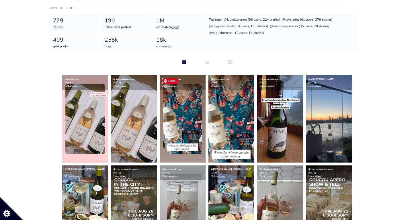
scroll to position [89, 0]
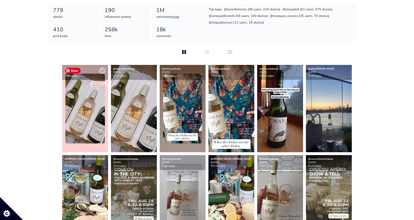
click at [79, 116] on img at bounding box center [85, 108] width 46 height 87
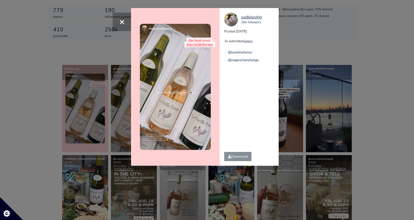
click at [42, 112] on div "× sadieloving 26k followers Posted [DATE] 1k estimated views @lavieilleferme @m…" at bounding box center [207, 110] width 414 height 220
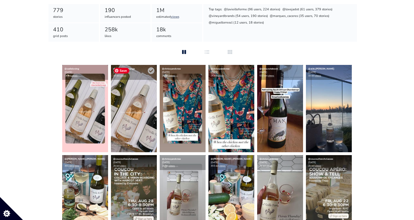
click at [142, 118] on img at bounding box center [134, 108] width 46 height 87
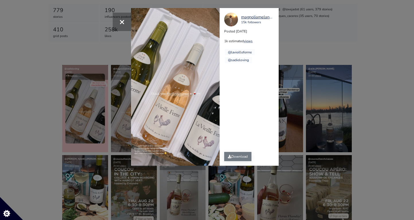
click at [244, 154] on link "Download" at bounding box center [237, 156] width 27 height 9
click at [322, 161] on div "× magnoliamelange 15k followers Posted [DATE] 1k estimated views @lavieilleferm…" at bounding box center [207, 110] width 414 height 220
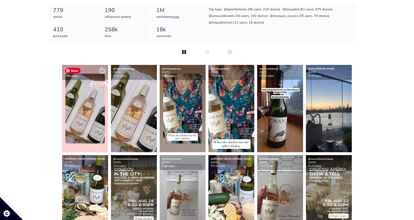
click at [102, 113] on img at bounding box center [85, 108] width 46 height 87
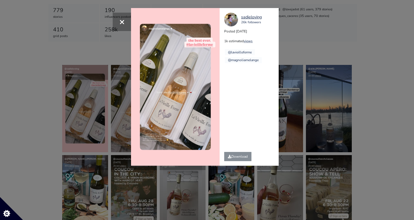
click at [332, 115] on div "× sadieloving 26k followers Posted [DATE] 1k estimated views @lavieilleferme @m…" at bounding box center [207, 110] width 414 height 220
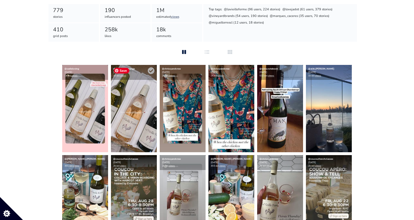
click at [140, 113] on img at bounding box center [134, 108] width 46 height 87
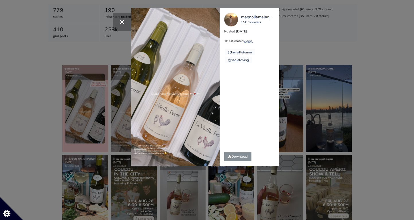
click at [312, 125] on div "× magnoliamelange 15k followers Posted [DATE] 1k estimated views @lavieilleferm…" at bounding box center [207, 110] width 414 height 220
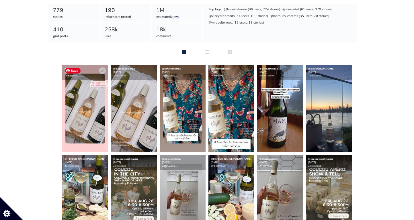
click at [82, 120] on img at bounding box center [85, 108] width 46 height 87
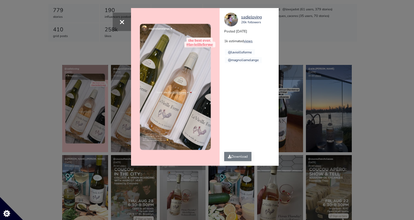
click at [239, 157] on link "Download" at bounding box center [237, 156] width 27 height 9
click at [62, 112] on div "× sadieloving 26k followers Posted [DATE] 1k estimated views @lavieilleferme @m…" at bounding box center [207, 110] width 414 height 220
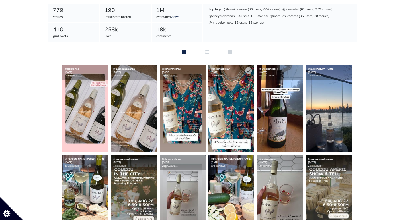
scroll to position [0, 0]
